Goal: Find specific page/section: Find specific page/section

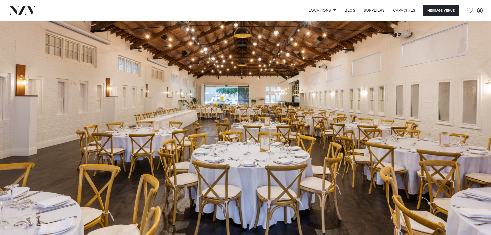
click at [29, 10] on img at bounding box center [22, 10] width 28 height 9
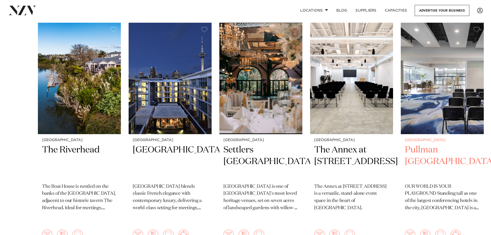
scroll to position [129, 0]
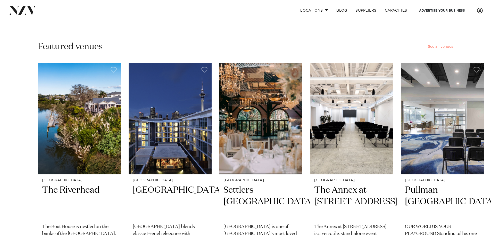
click at [440, 48] on link "See all venues" at bounding box center [440, 47] width 25 height 4
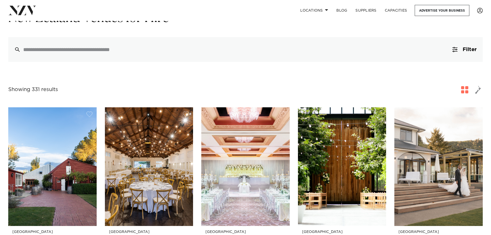
scroll to position [52, 0]
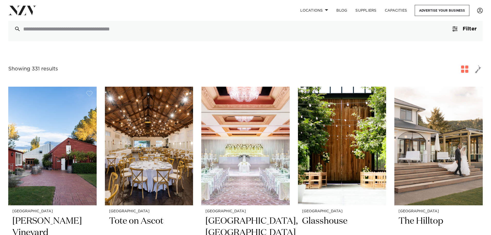
click at [475, 70] on span "button" at bounding box center [478, 69] width 6 height 9
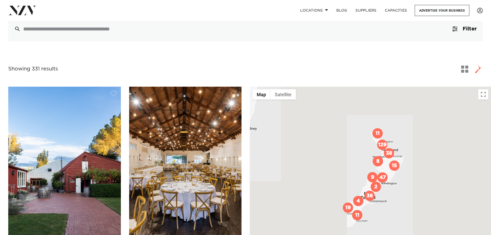
click at [370, 200] on img "36" at bounding box center [369, 195] width 10 height 10
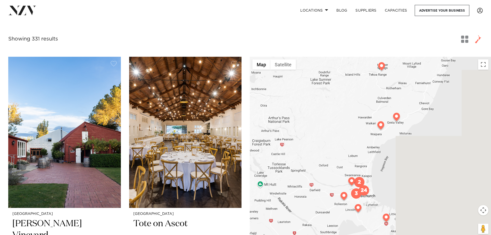
scroll to position [0, 0]
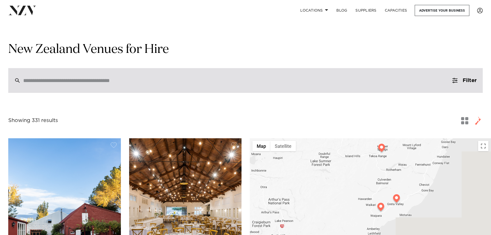
click at [124, 81] on input "search" at bounding box center [234, 81] width 422 height 6
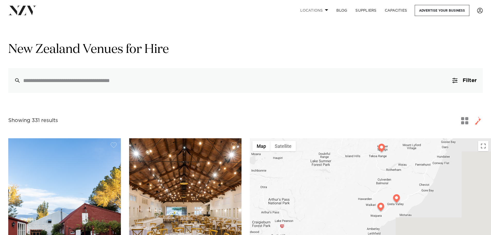
click at [304, 12] on link "Locations" at bounding box center [314, 10] width 36 height 11
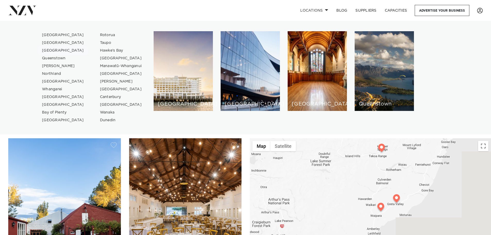
click at [60, 51] on link "[GEOGRAPHIC_DATA]" at bounding box center [63, 51] width 50 height 8
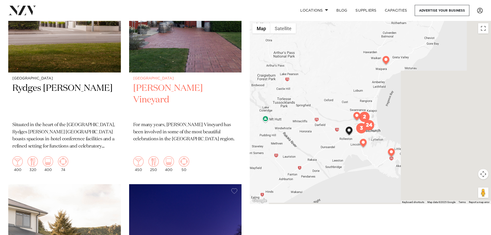
scroll to position [77, 0]
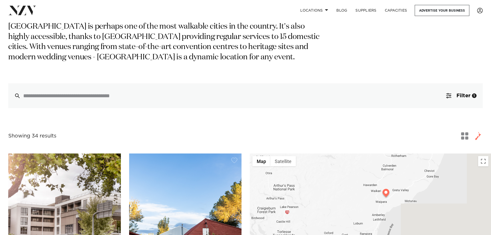
click at [463, 138] on span "button" at bounding box center [464, 135] width 7 height 7
